Goal: Information Seeking & Learning: Learn about a topic

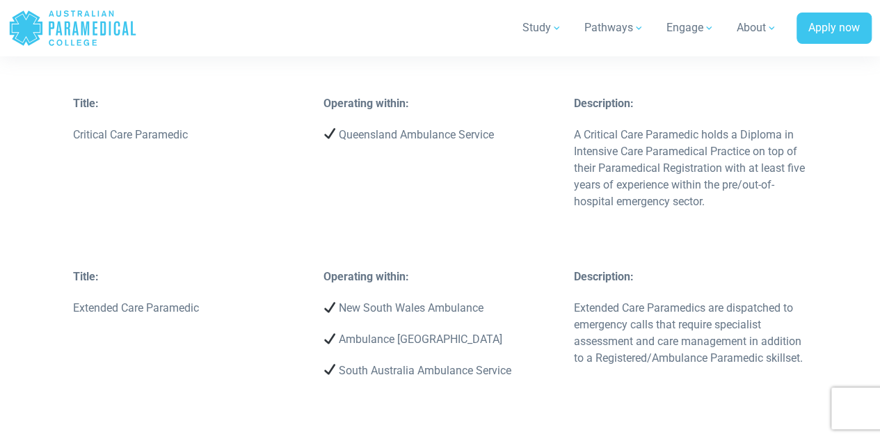
scroll to position [4444, 0]
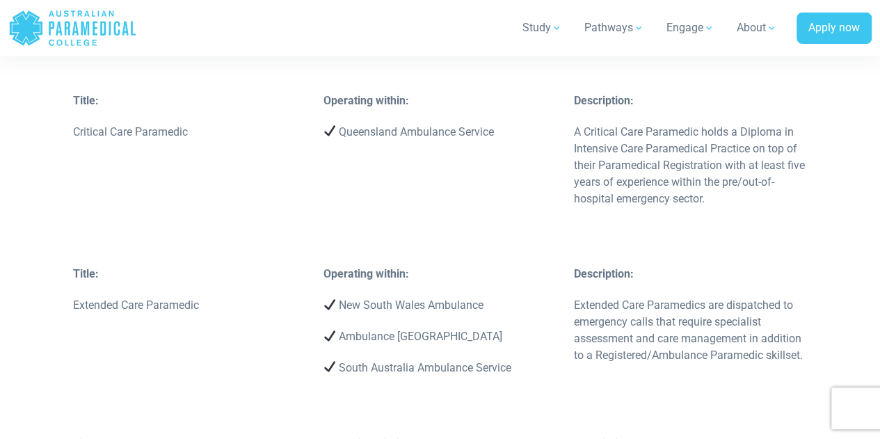
click at [327, 361] on img at bounding box center [329, 366] width 11 height 11
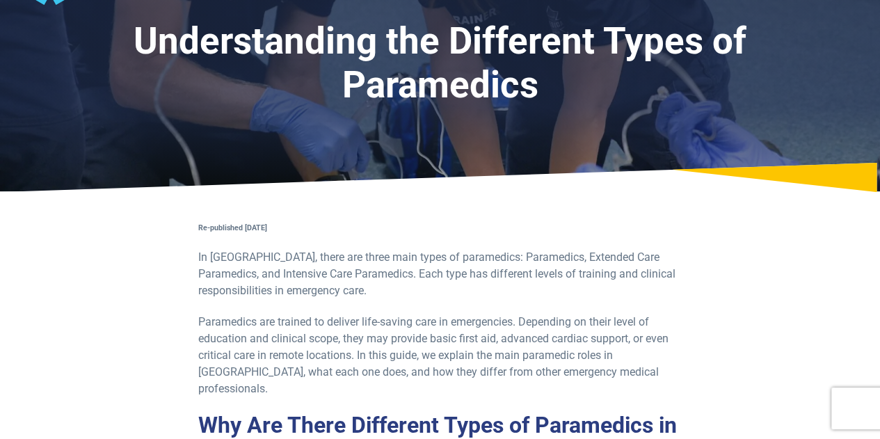
scroll to position [0, 0]
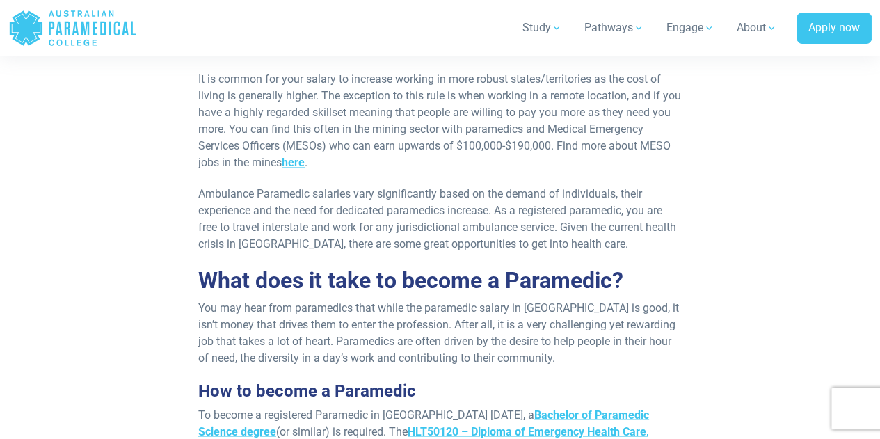
scroll to position [3669, 0]
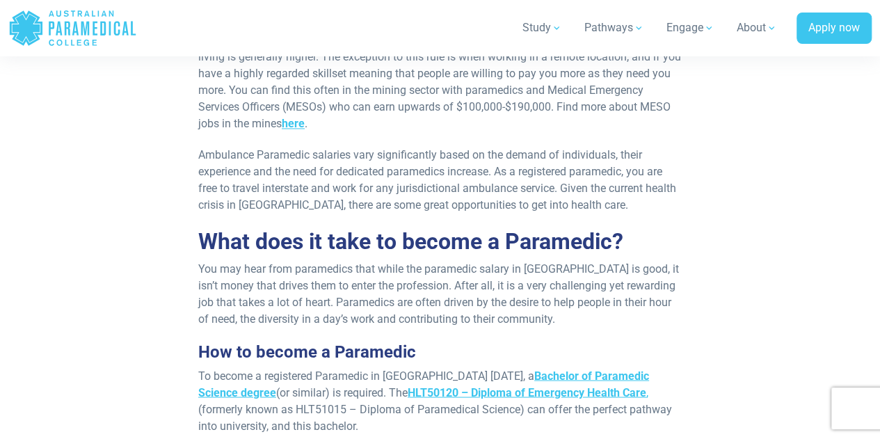
scroll to position [3684, 0]
